Goal: Book appointment/travel/reservation

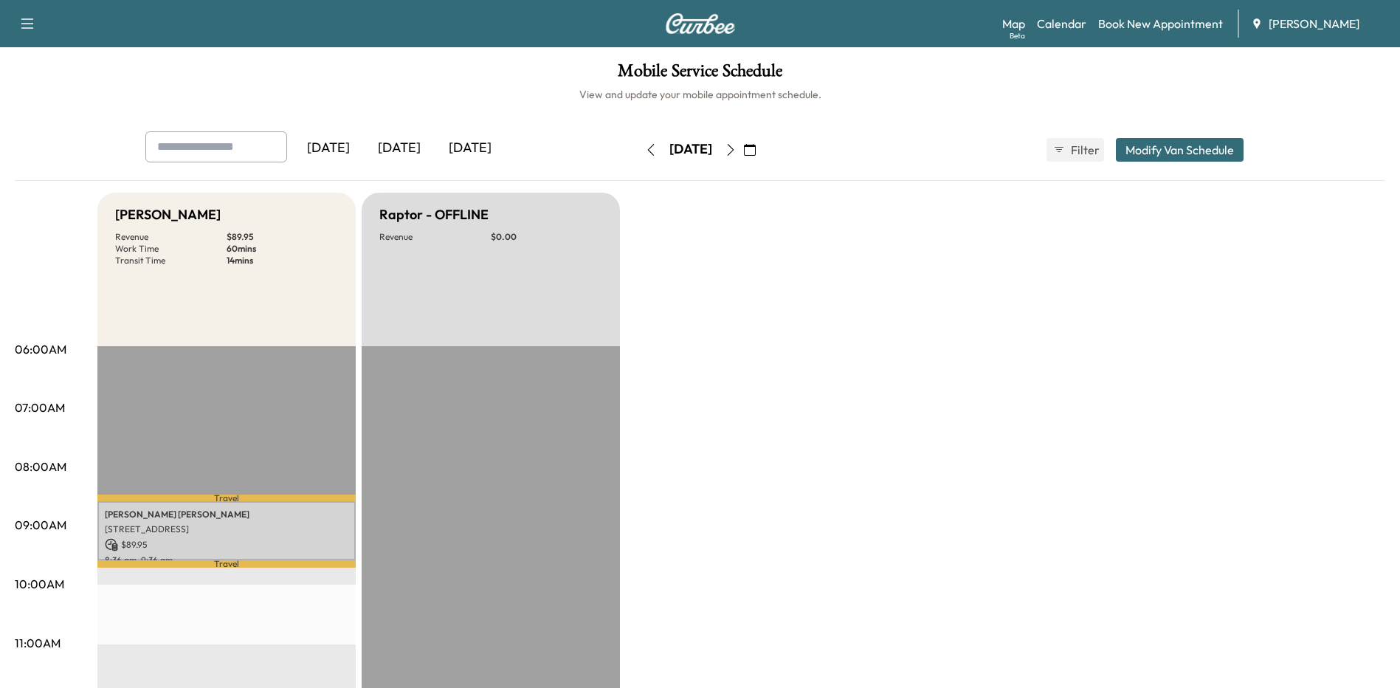
click at [712, 150] on div "[DATE]" at bounding box center [690, 149] width 43 height 18
click at [756, 151] on icon "button" at bounding box center [750, 150] width 12 height 12
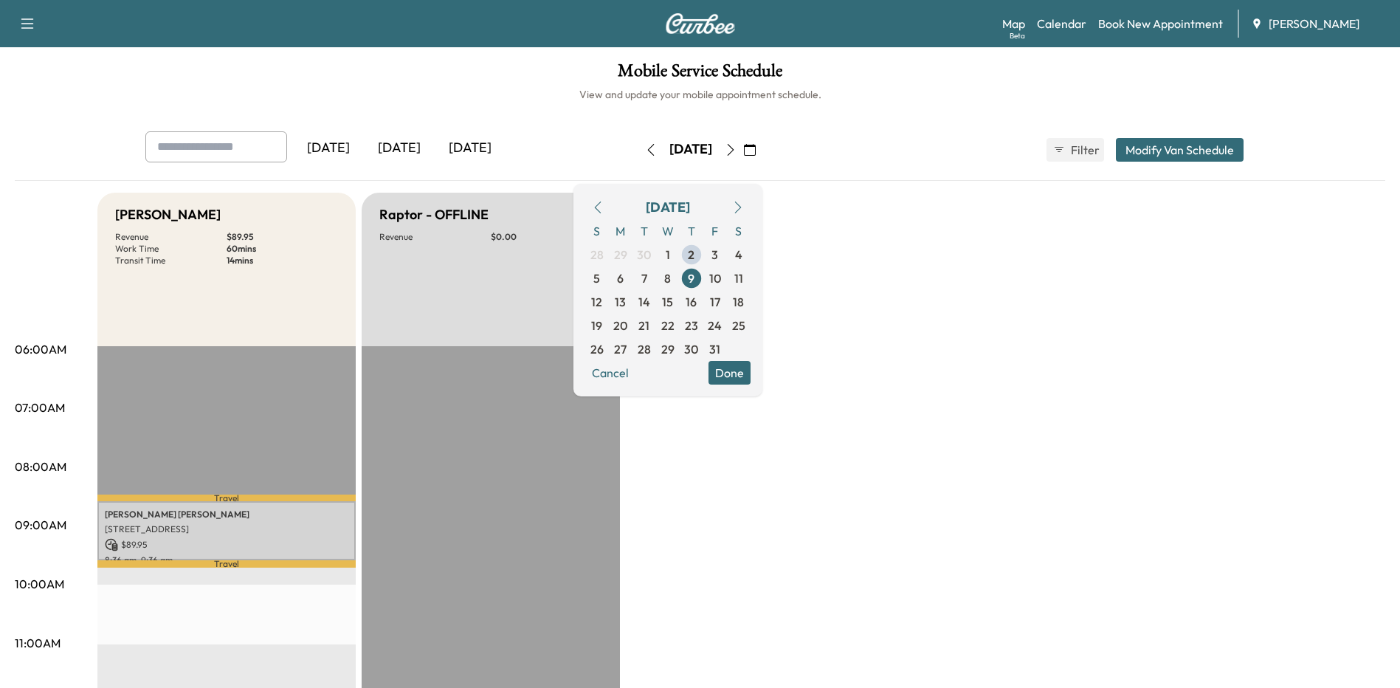
click at [624, 277] on span "6" at bounding box center [620, 278] width 7 height 18
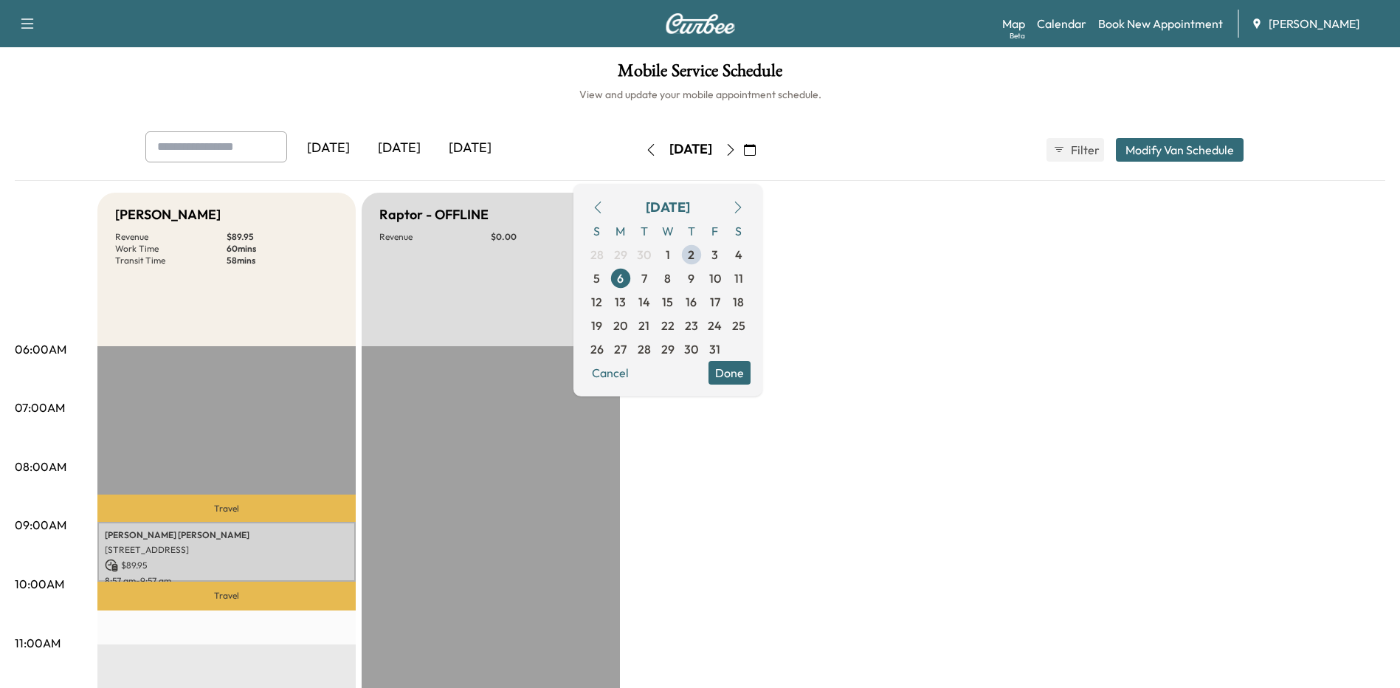
click at [751, 378] on button "Done" at bounding box center [730, 373] width 42 height 24
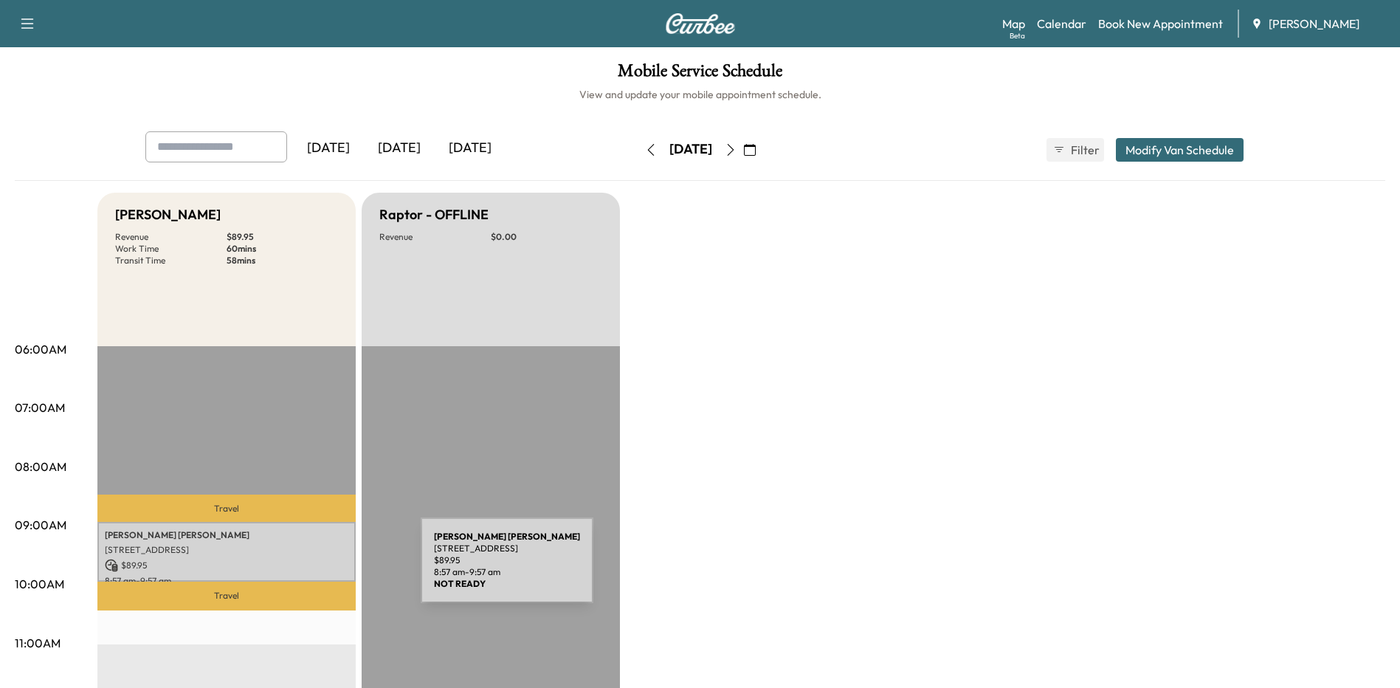
click at [310, 551] on p "[STREET_ADDRESS]" at bounding box center [227, 550] width 244 height 12
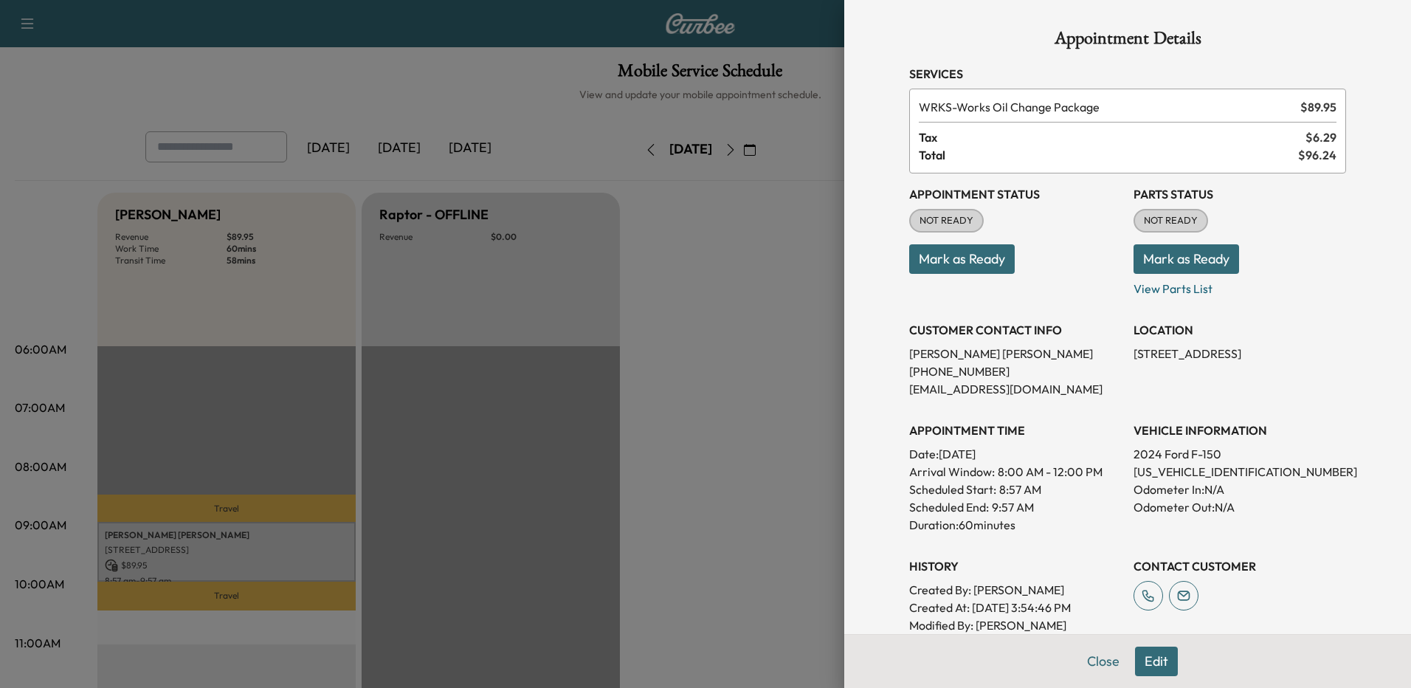
click at [1155, 664] on button "Edit" at bounding box center [1156, 662] width 43 height 30
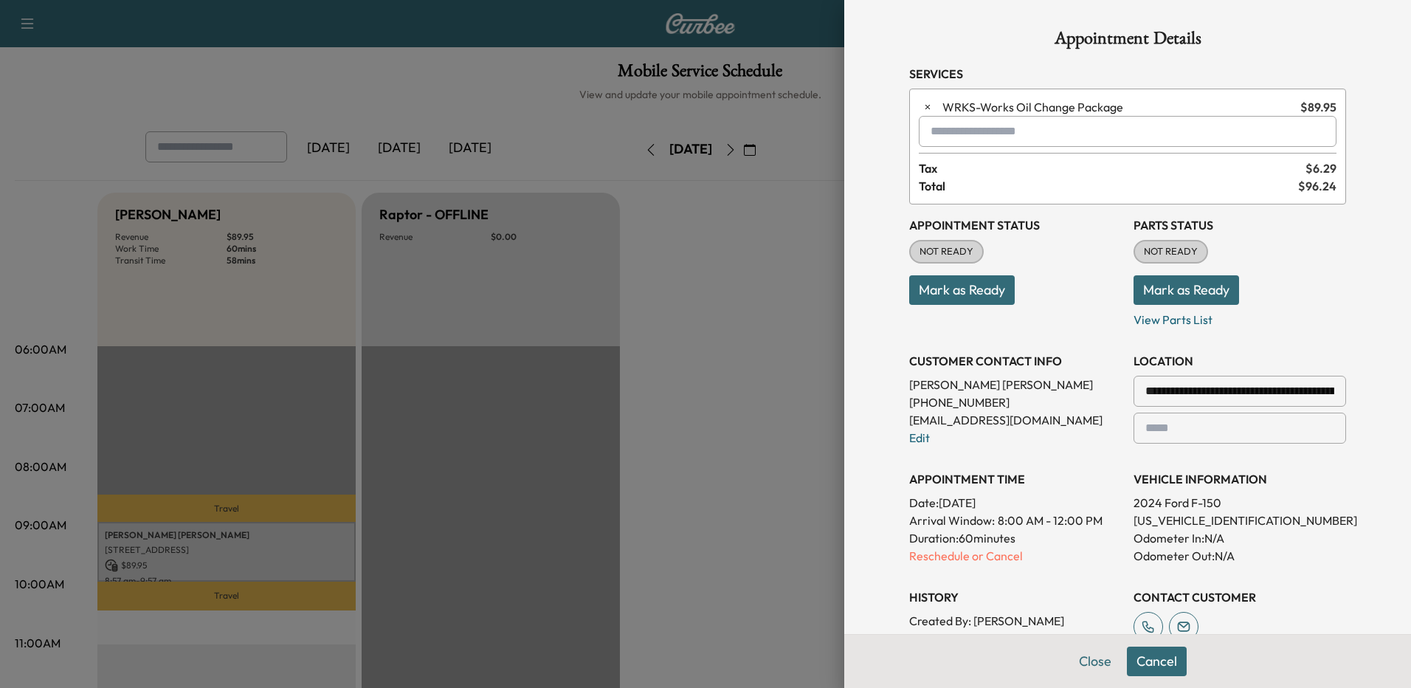
click at [922, 559] on p "Reschedule or Cancel" at bounding box center [1015, 556] width 213 height 18
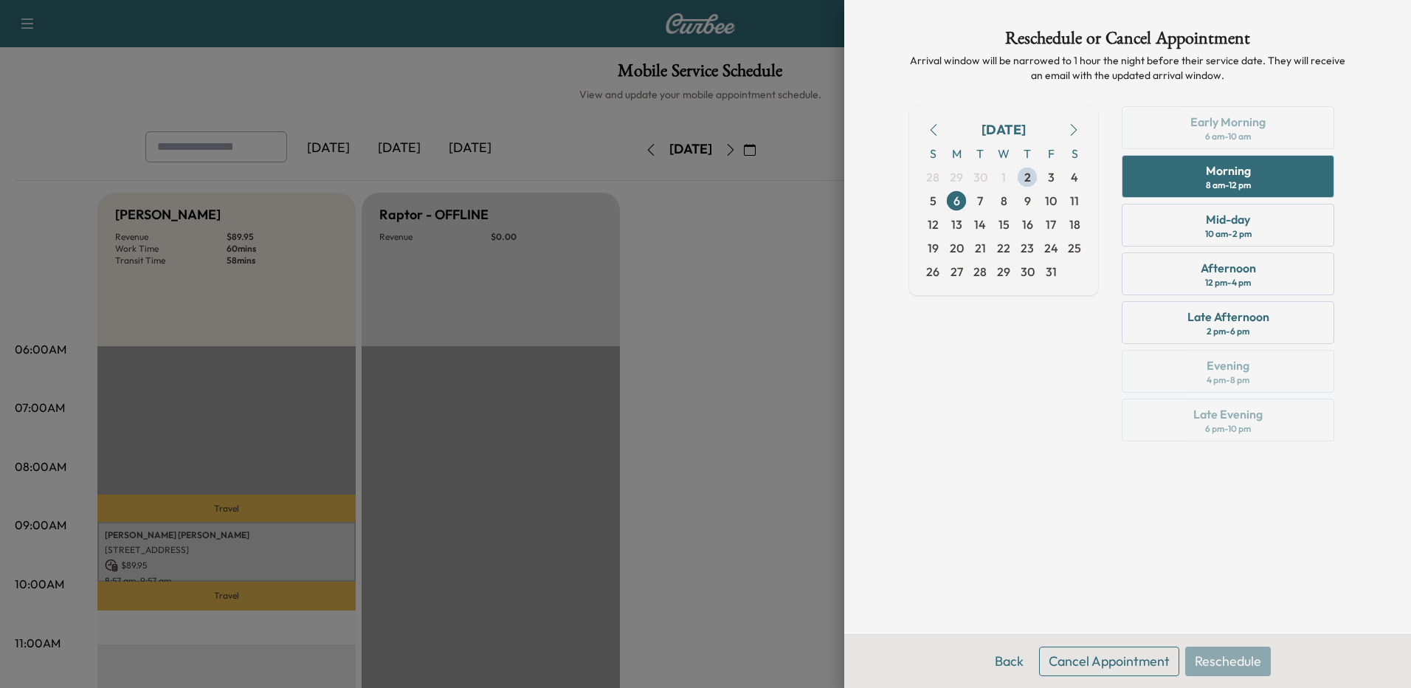
click at [1174, 127] on div "Early Morning 6 am - 10 am Morning 8 am - 12 pm Mid-day 10 am - 2 pm Afternoon …" at bounding box center [1228, 276] width 236 height 341
click at [1013, 667] on button "Back" at bounding box center [1009, 662] width 48 height 30
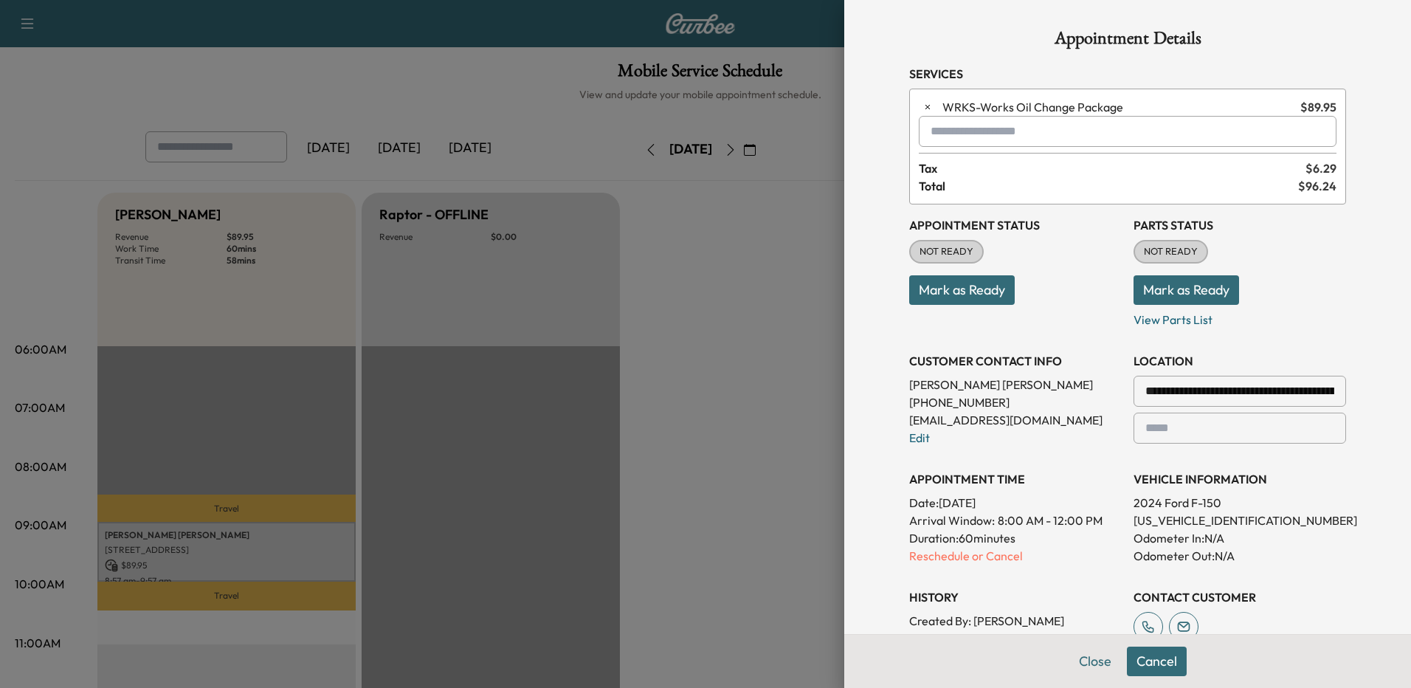
click at [1013, 667] on div "Close Cancel" at bounding box center [1127, 661] width 567 height 54
click at [1077, 666] on button "Close" at bounding box center [1096, 662] width 52 height 30
